Goal: Task Accomplishment & Management: Manage account settings

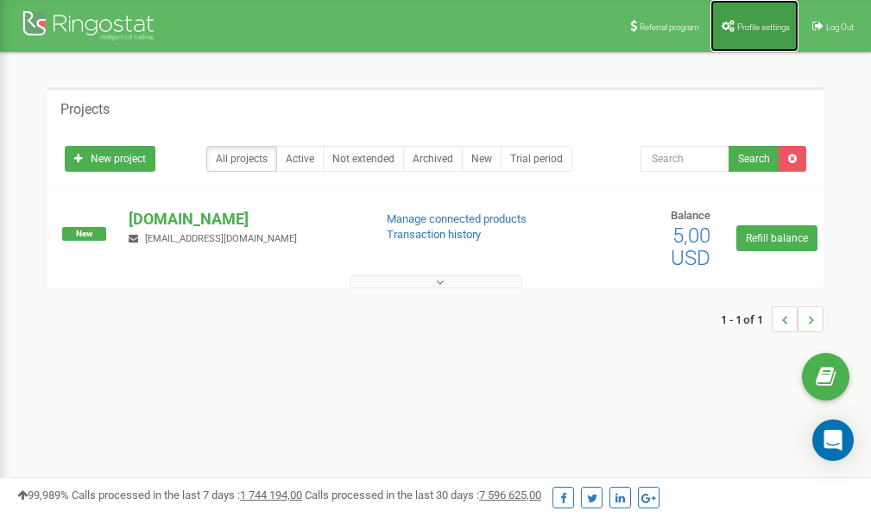
click at [775, 35] on link "Profile settings" at bounding box center [755, 26] width 88 height 52
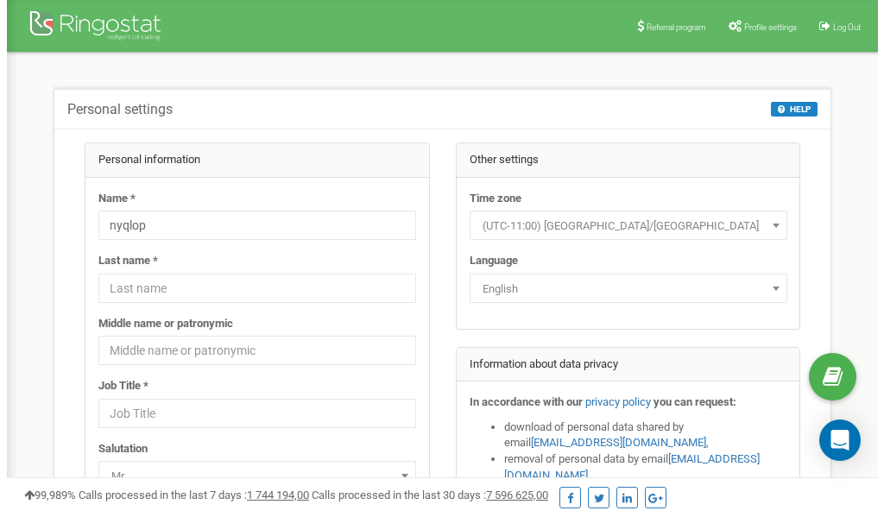
scroll to position [86, 0]
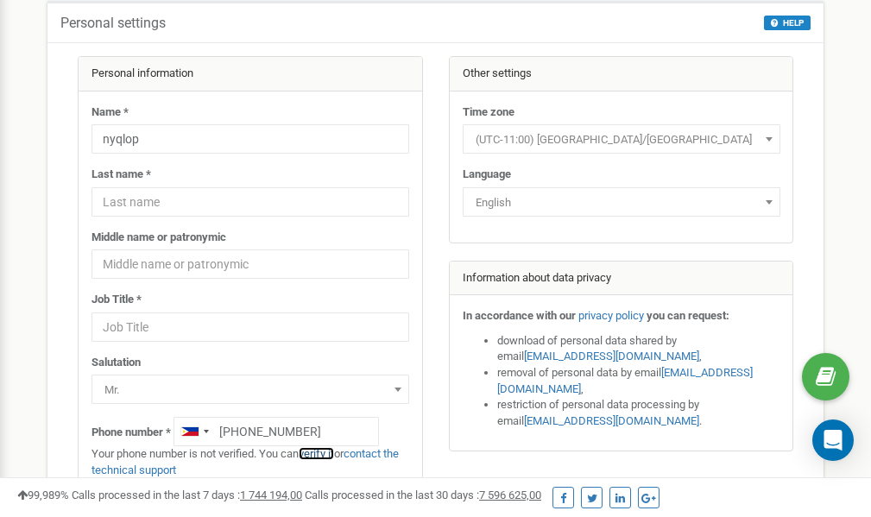
click at [325, 454] on link "verify it" at bounding box center [316, 453] width 35 height 13
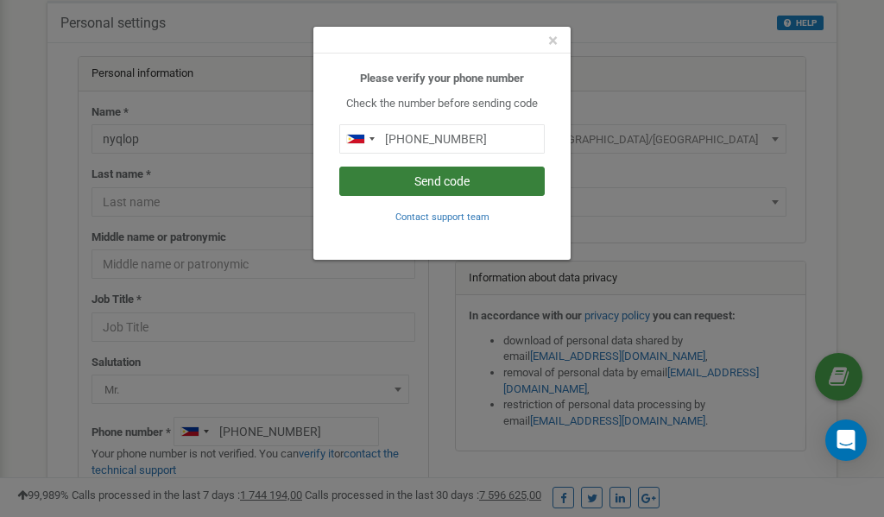
click at [421, 178] on button "Send code" at bounding box center [442, 181] width 206 height 29
